Goal: Information Seeking & Learning: Find specific fact

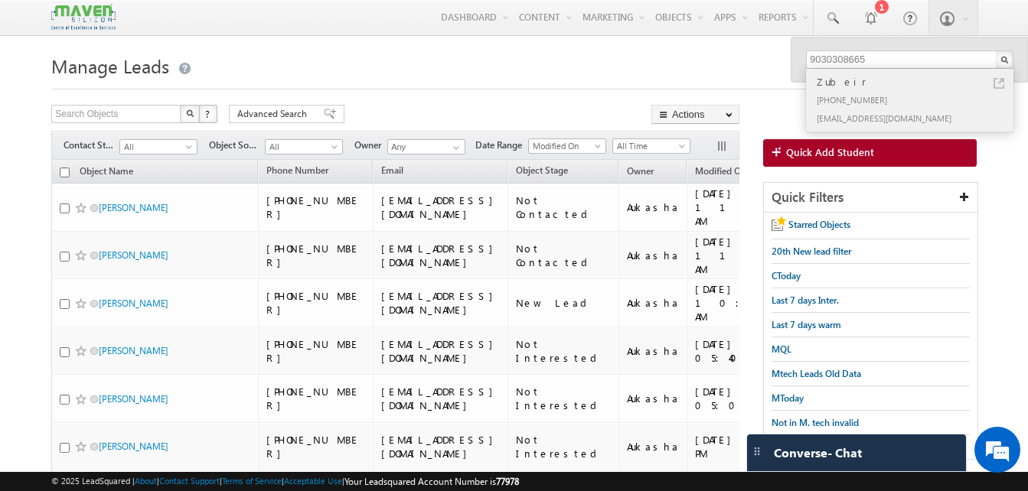
type input "9030308665"
click at [999, 84] on link at bounding box center [998, 83] width 11 height 11
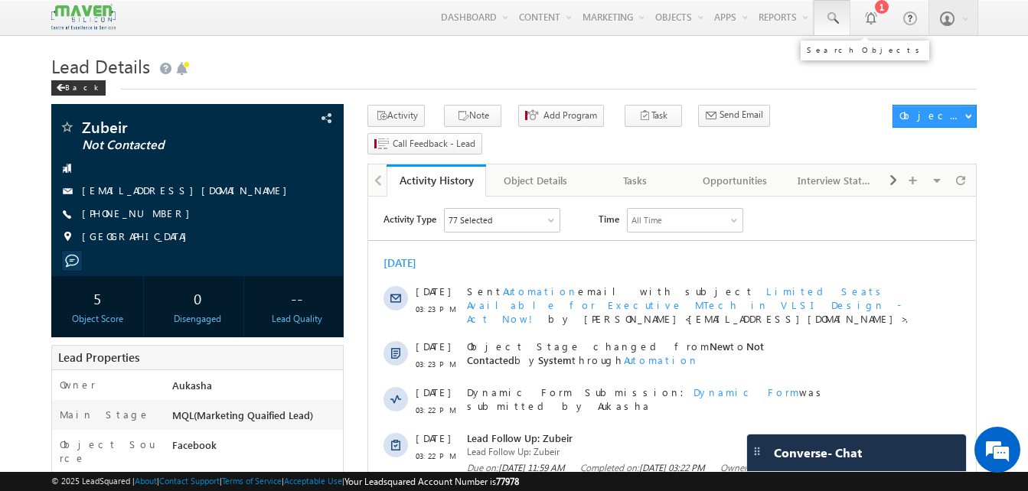
click at [836, 26] on link at bounding box center [831, 17] width 37 height 35
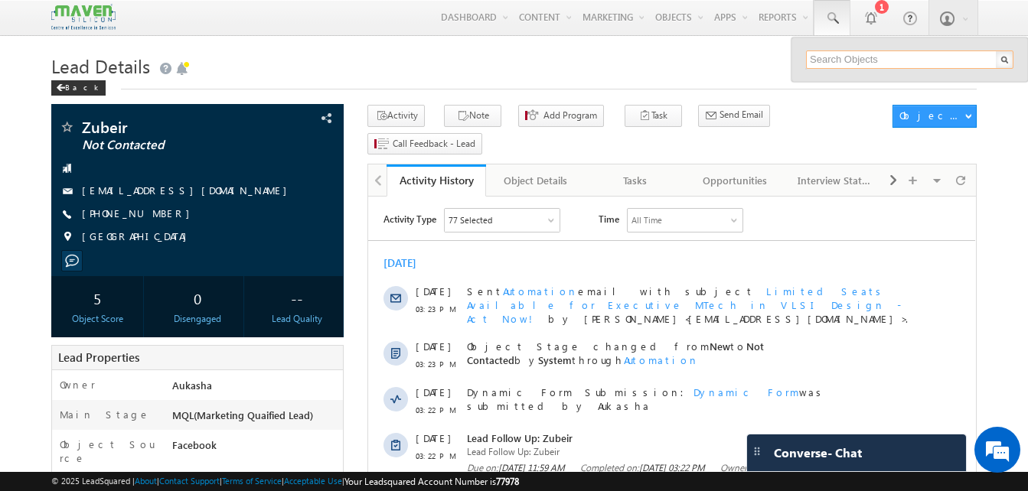
click at [837, 58] on input "text" at bounding box center [909, 60] width 207 height 18
paste input "6360907776"
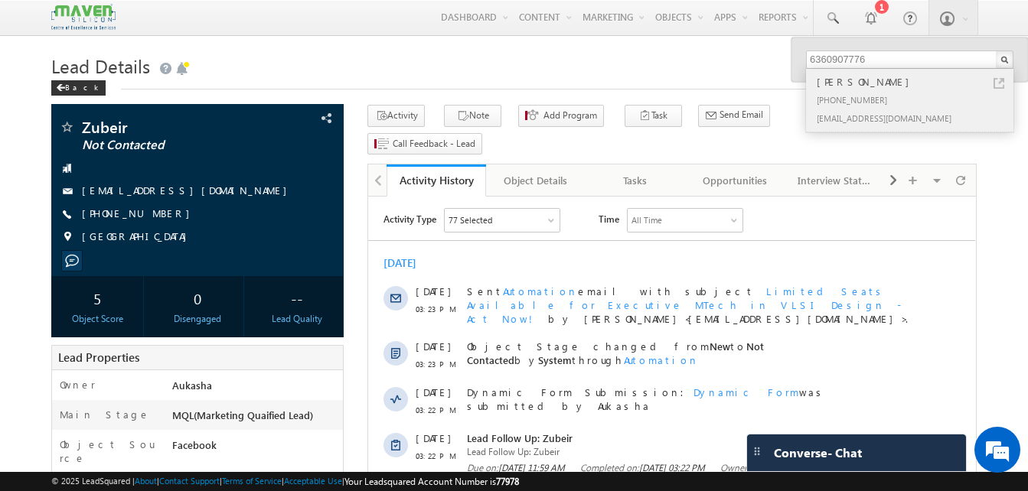
click at [1002, 83] on link at bounding box center [998, 83] width 11 height 11
click at [916, 56] on input "6360907776" at bounding box center [909, 60] width 207 height 18
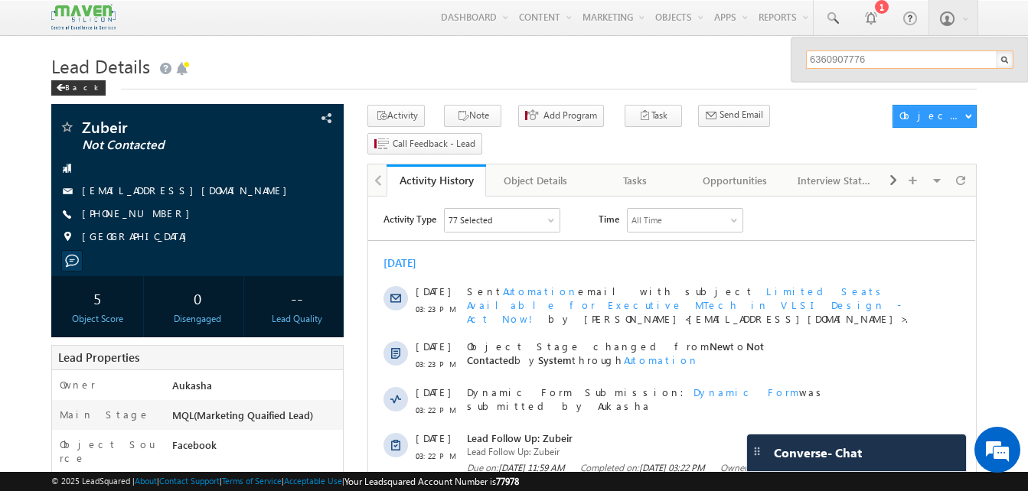
paste input "7418091699"
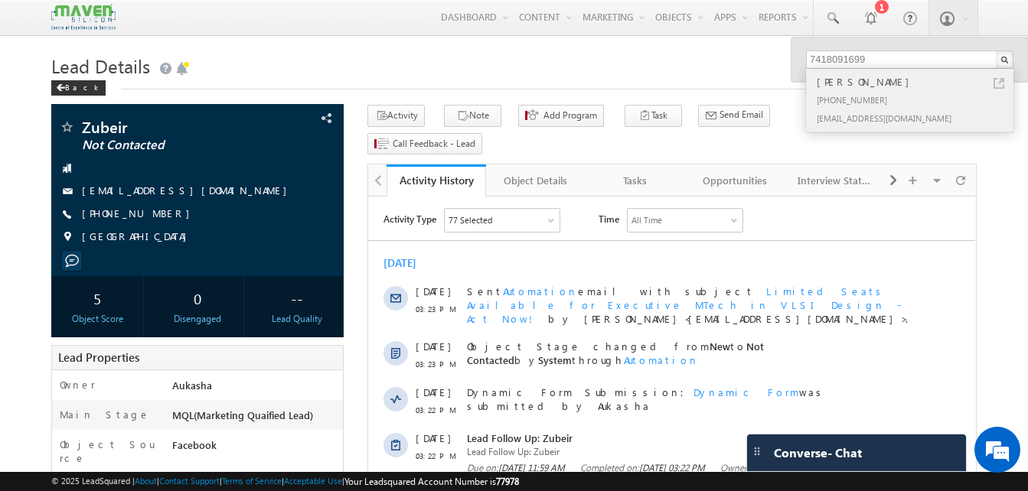
click at [999, 85] on link at bounding box center [998, 83] width 11 height 11
click at [817, 58] on input "7418091699" at bounding box center [909, 60] width 207 height 18
paste input "9567143158"
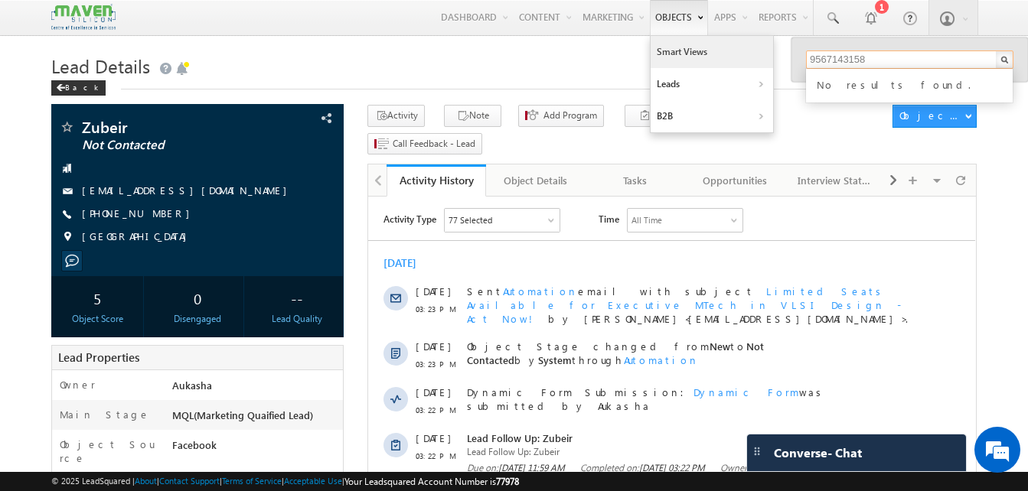
type input "9567143158"
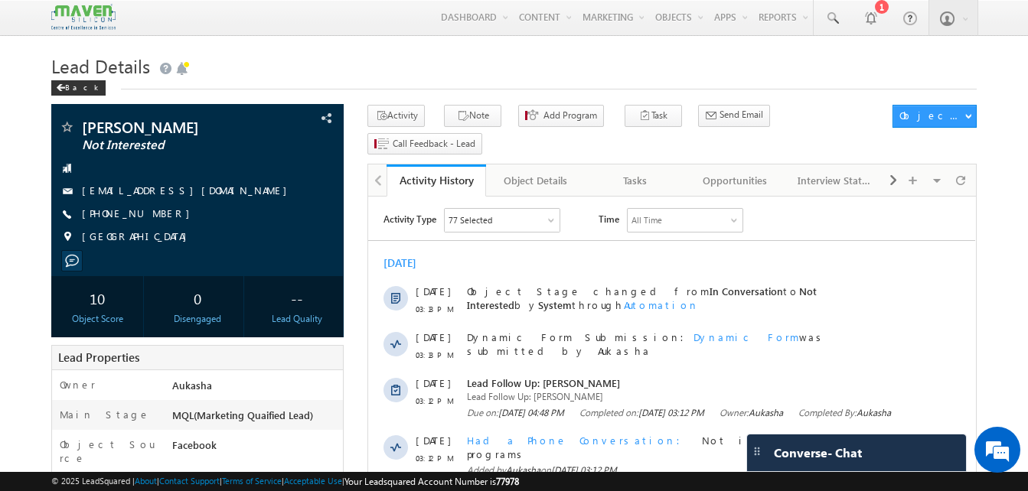
click at [393, 70] on h1 "Lead Details" at bounding box center [513, 65] width 925 height 30
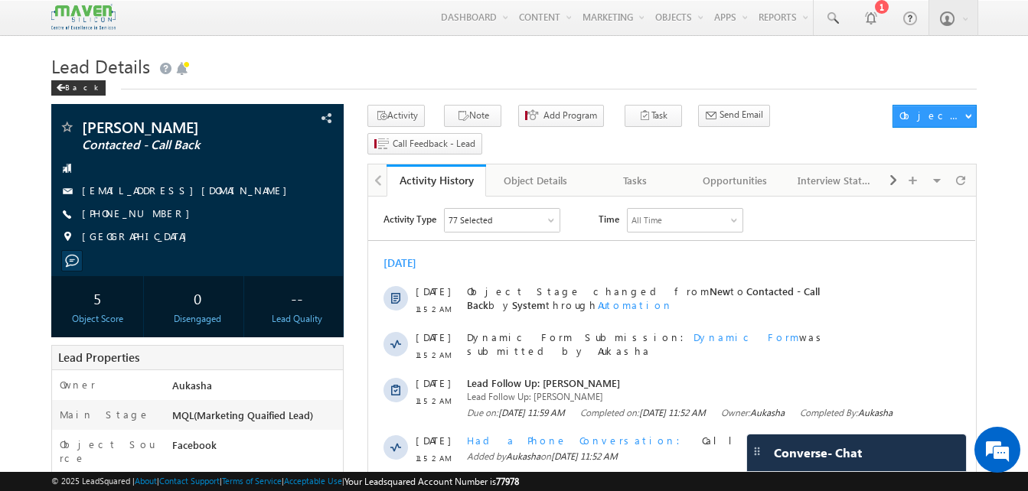
click at [362, 73] on h1 "Lead Details" at bounding box center [513, 65] width 925 height 30
